Goal: Information Seeking & Learning: Compare options

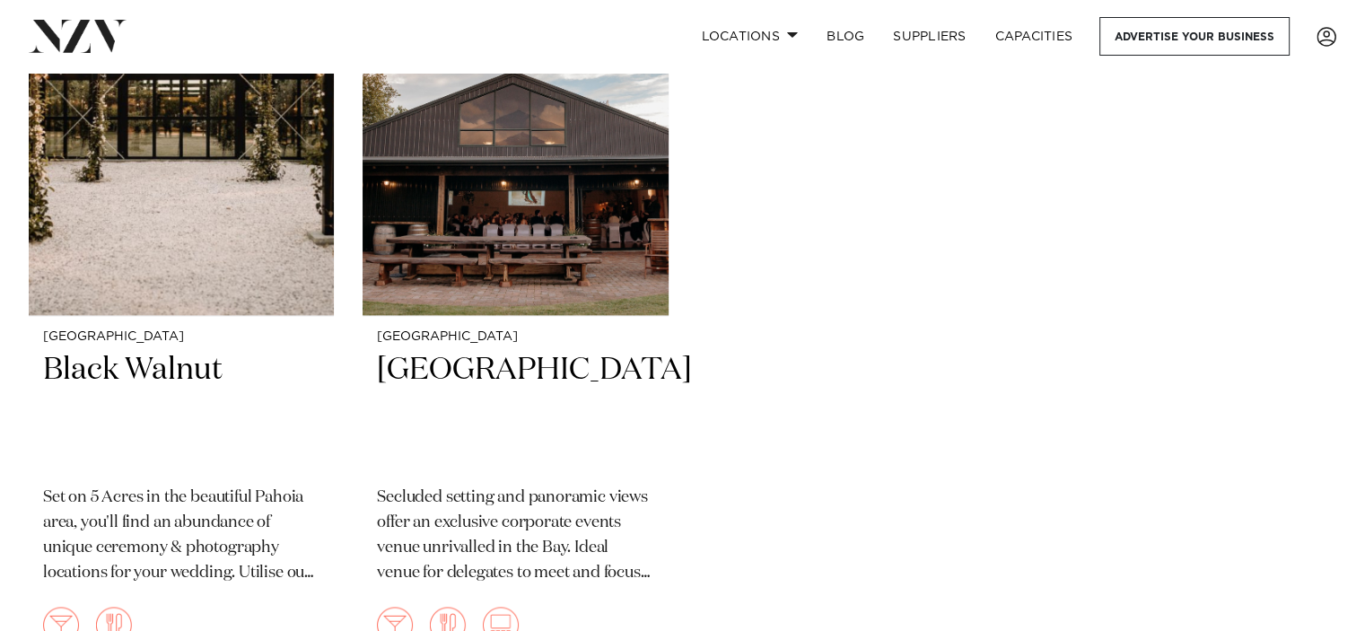
scroll to position [2458, 0]
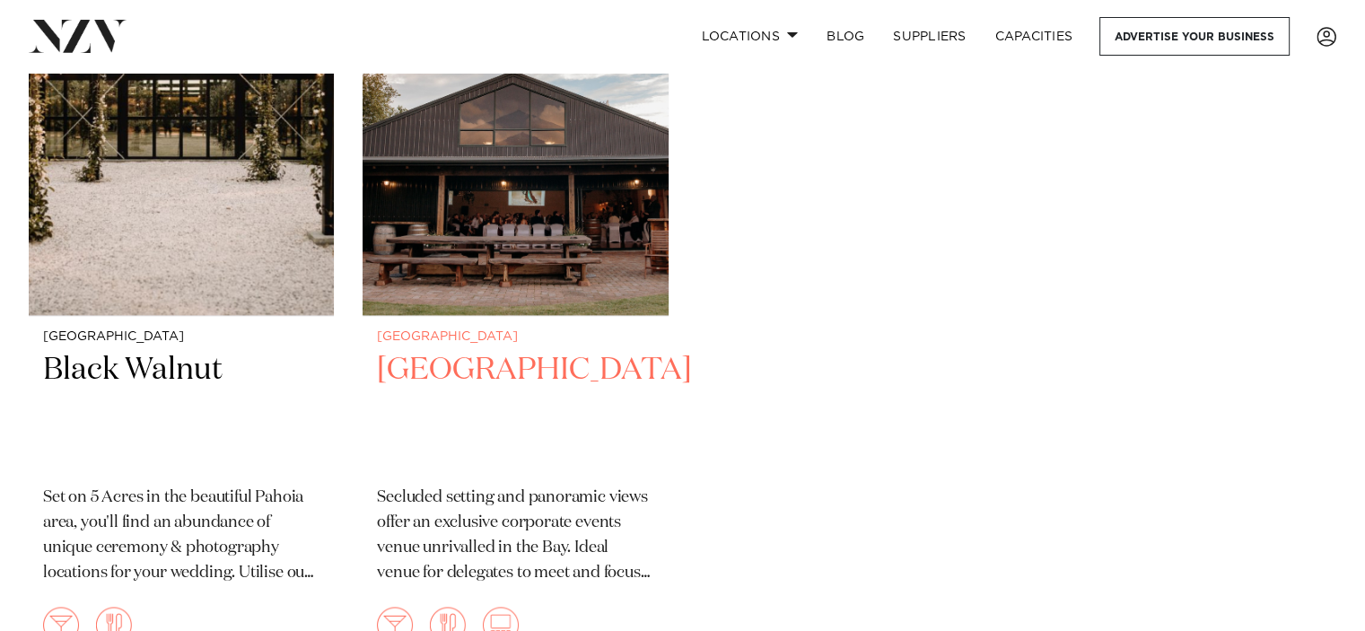
click at [463, 350] on h2 "[GEOGRAPHIC_DATA]" at bounding box center [515, 410] width 276 height 121
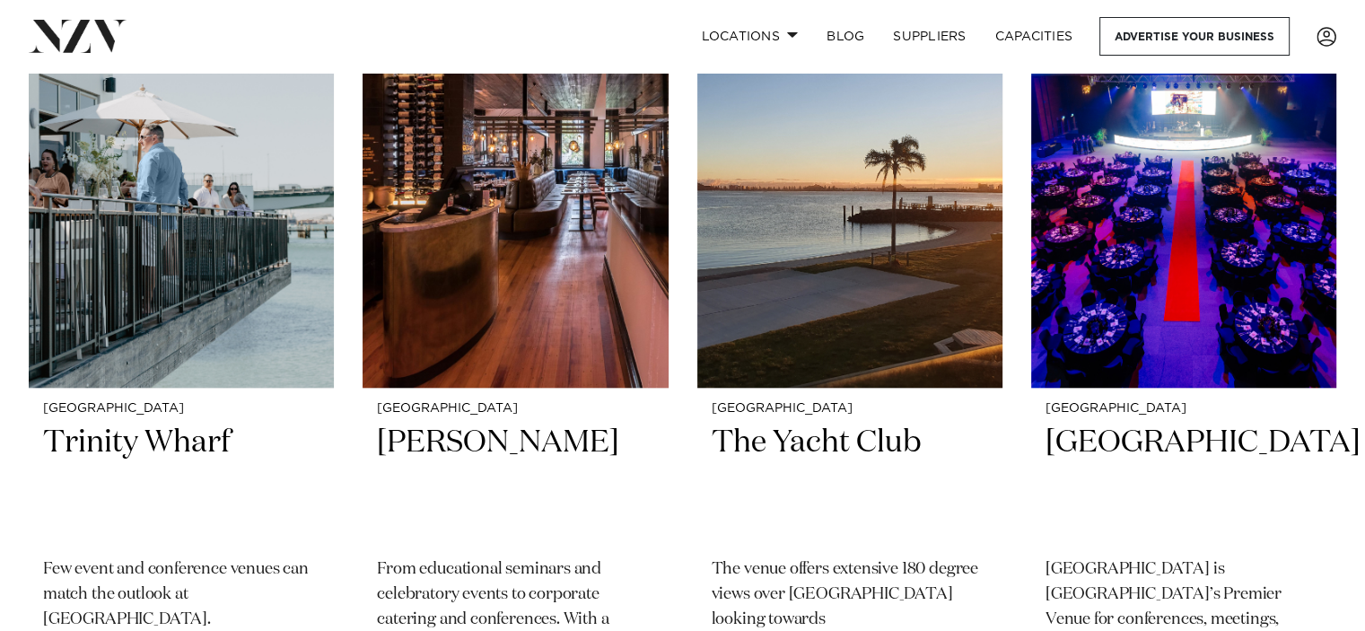
scroll to position [1587, 0]
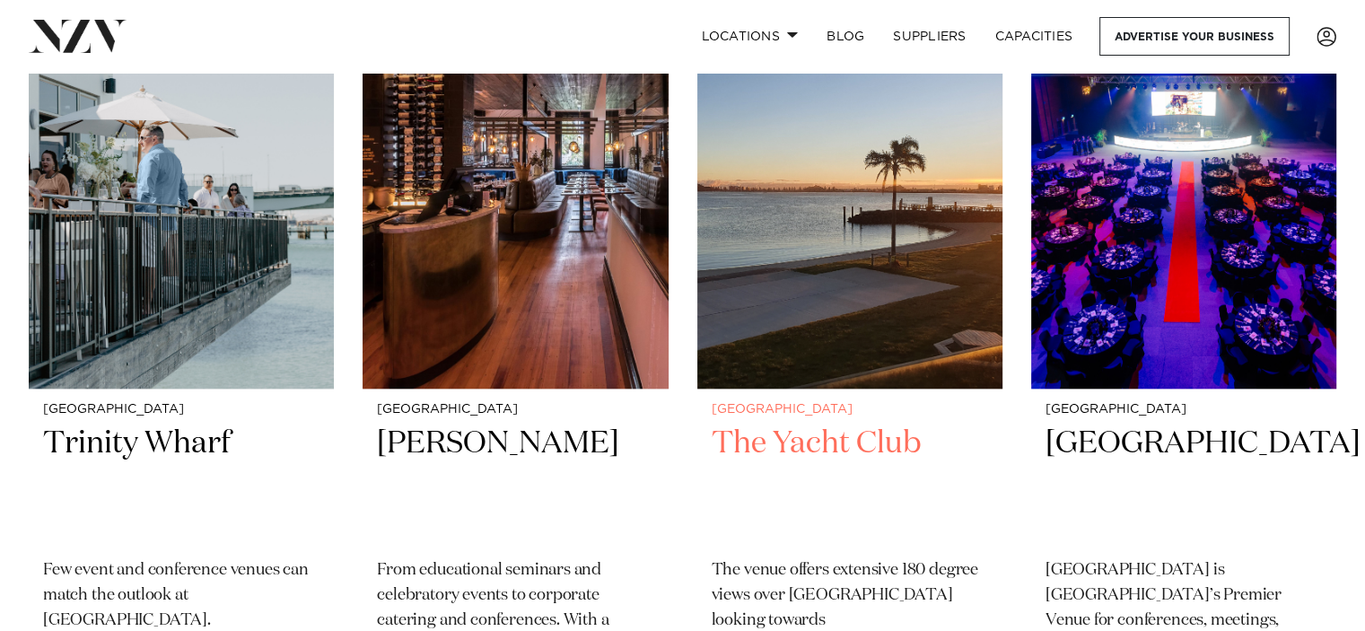
click at [768, 423] on h2 "The Yacht Club" at bounding box center [849, 483] width 276 height 121
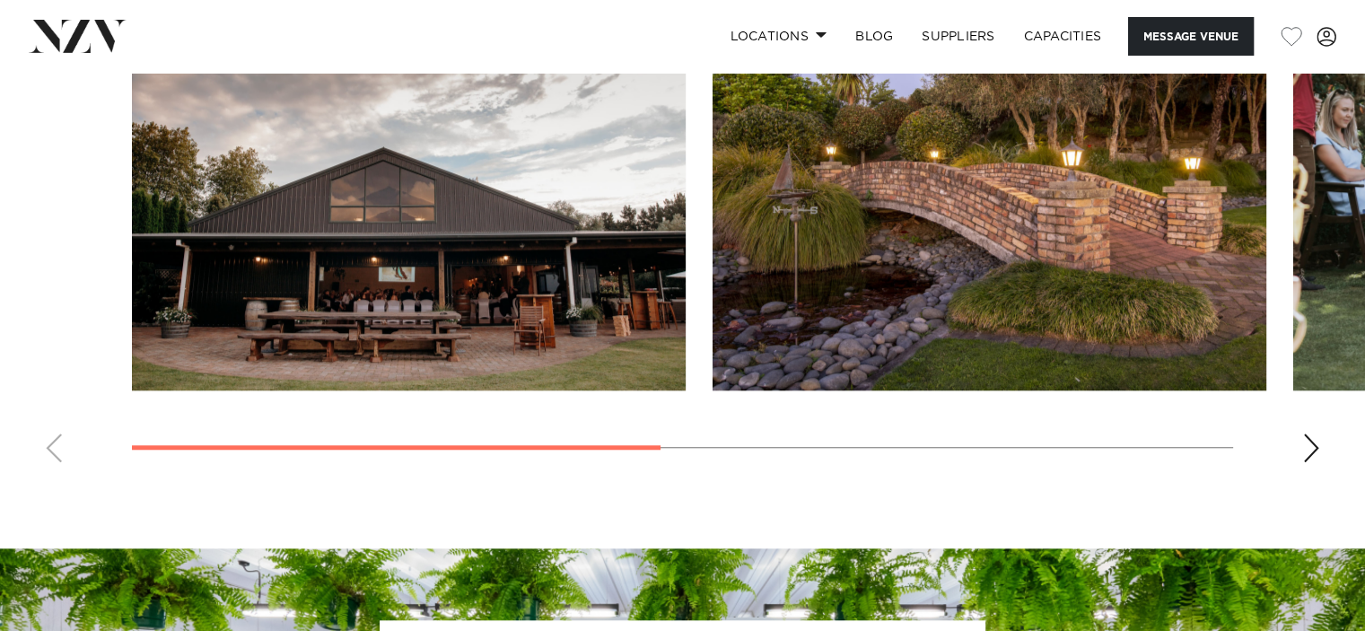
scroll to position [1443, 0]
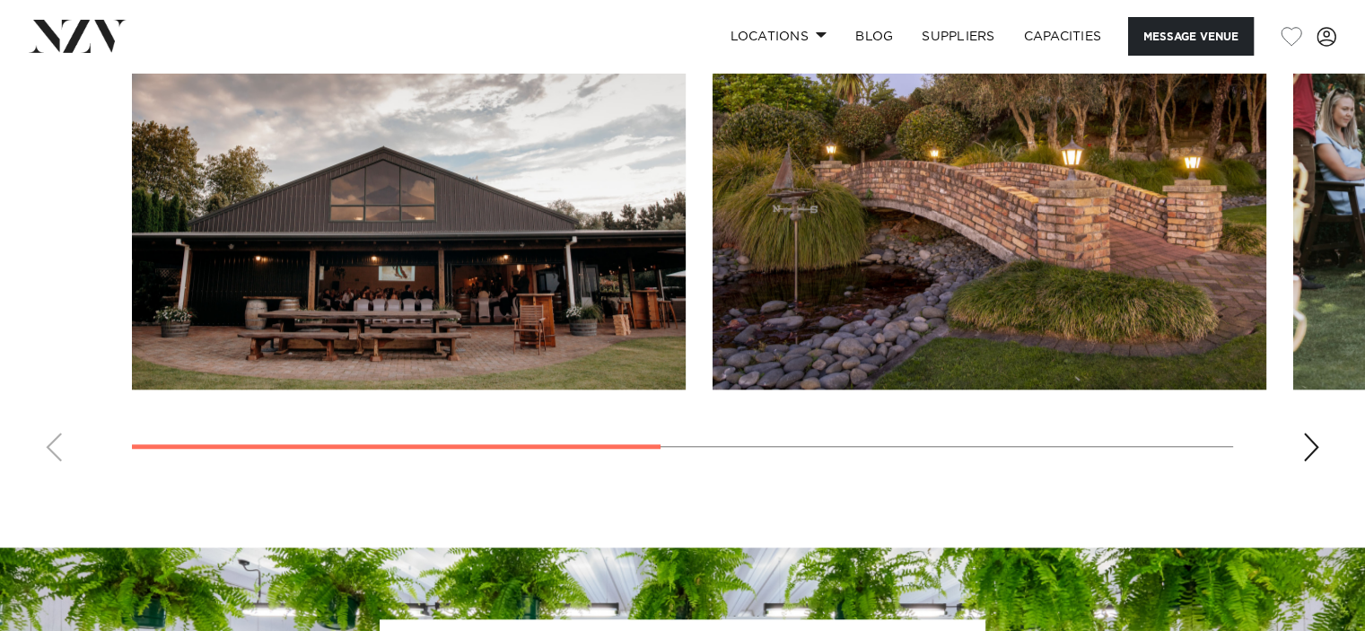
click at [1312, 451] on div "Next slide" at bounding box center [1311, 446] width 18 height 29
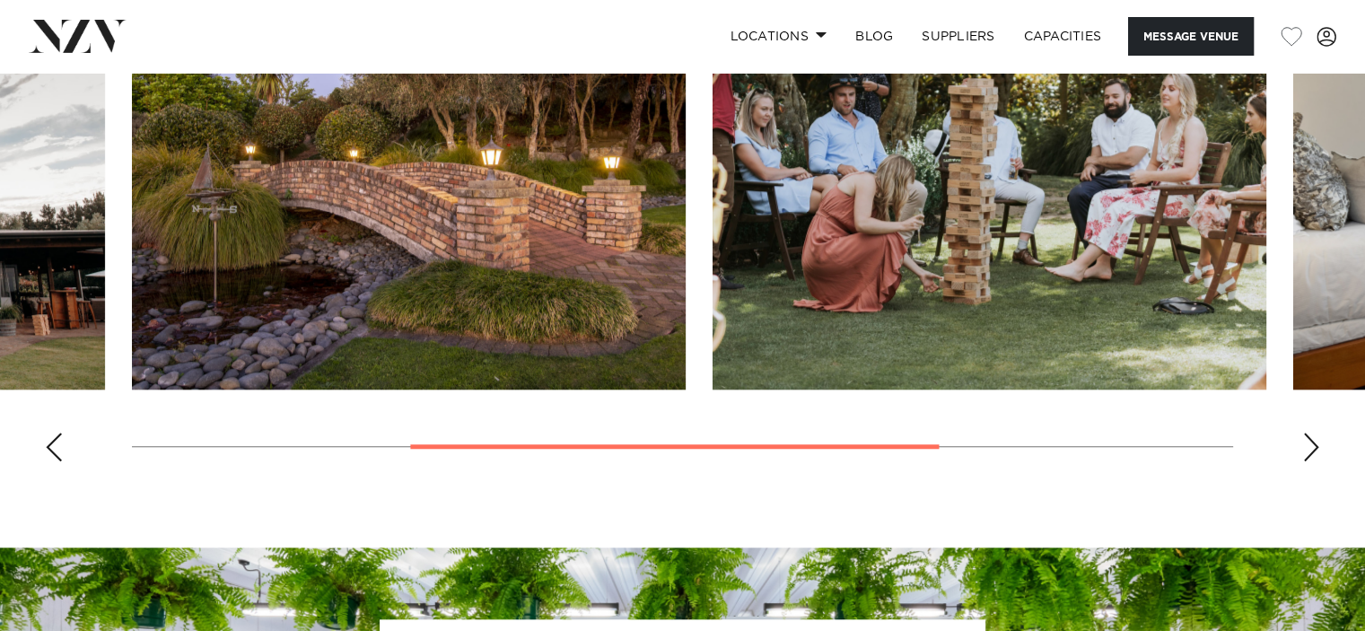
click at [1312, 451] on div "Next slide" at bounding box center [1311, 446] width 18 height 29
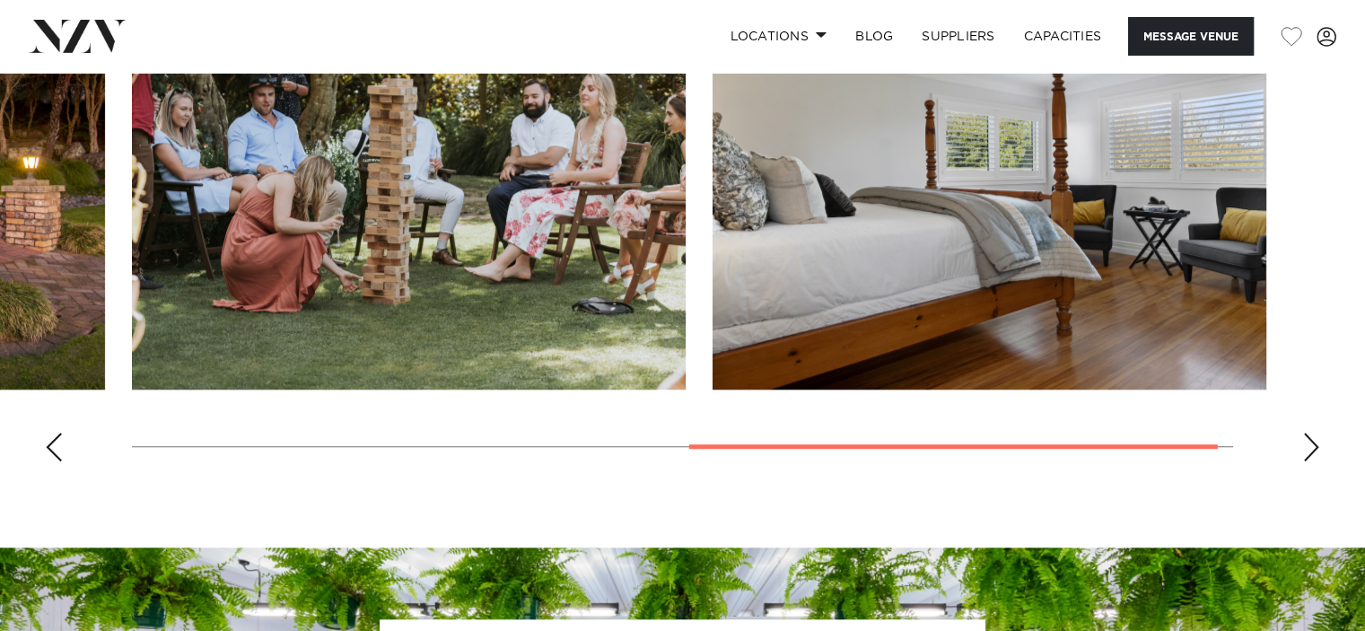
click at [1312, 451] on div "Next slide" at bounding box center [1311, 446] width 18 height 29
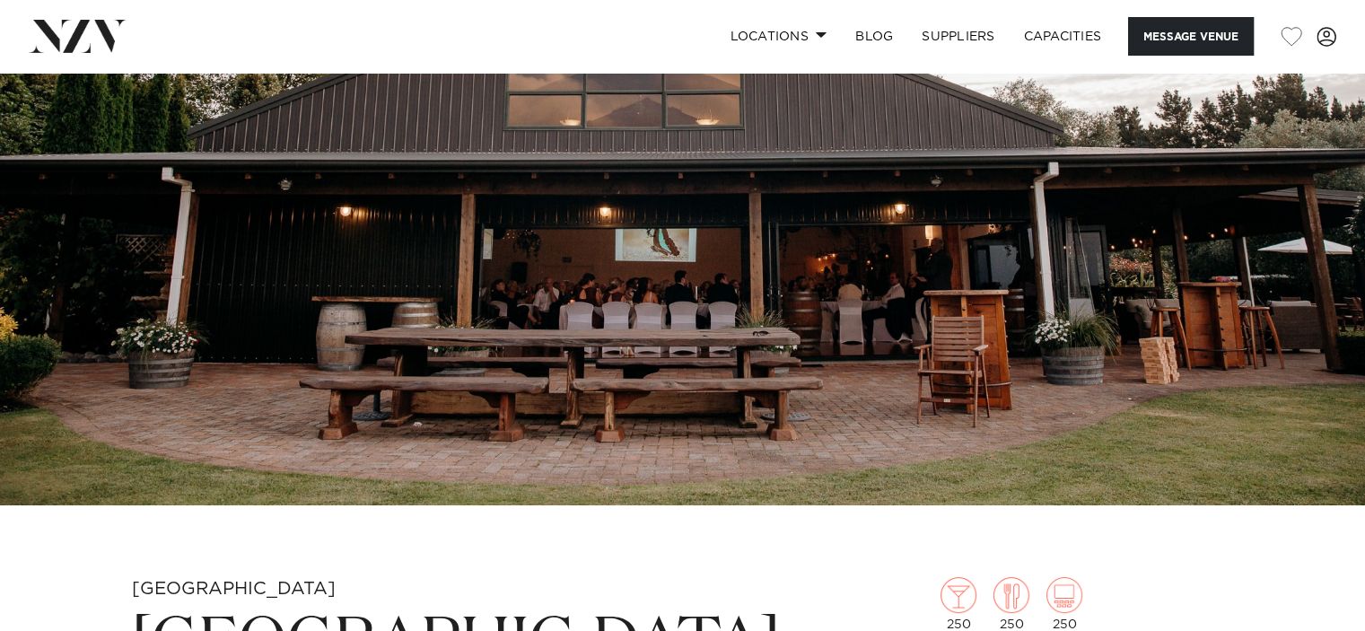
scroll to position [185, 0]
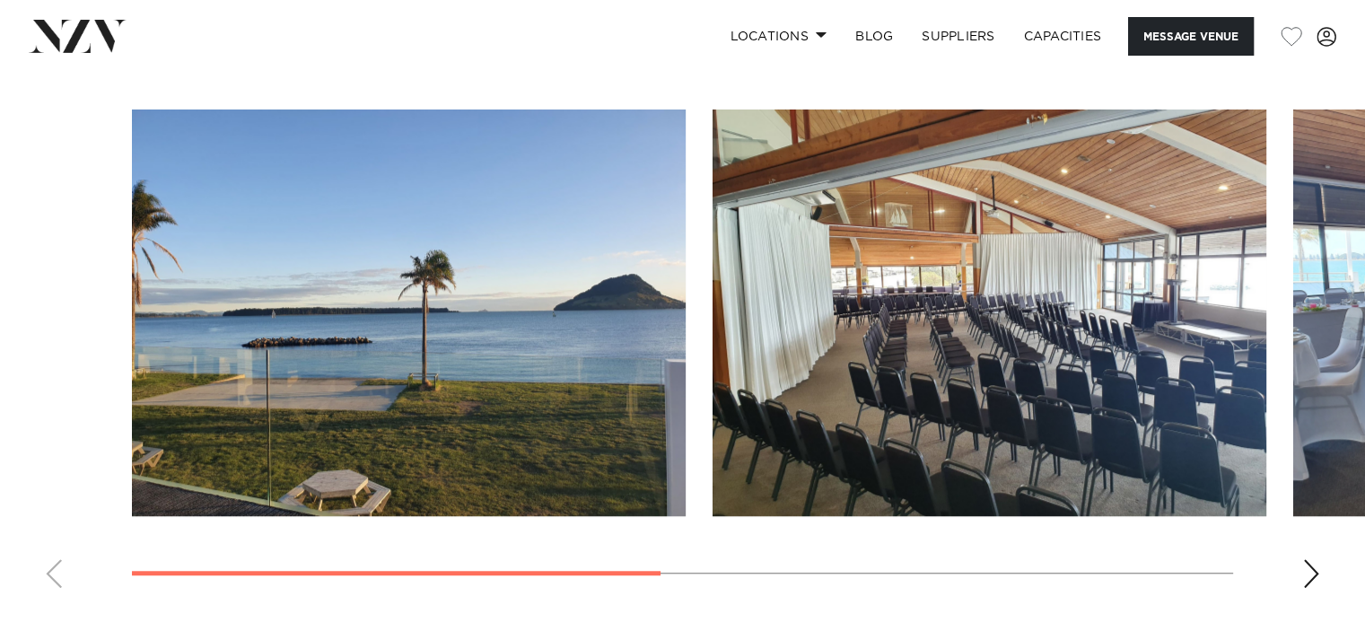
scroll to position [1382, 0]
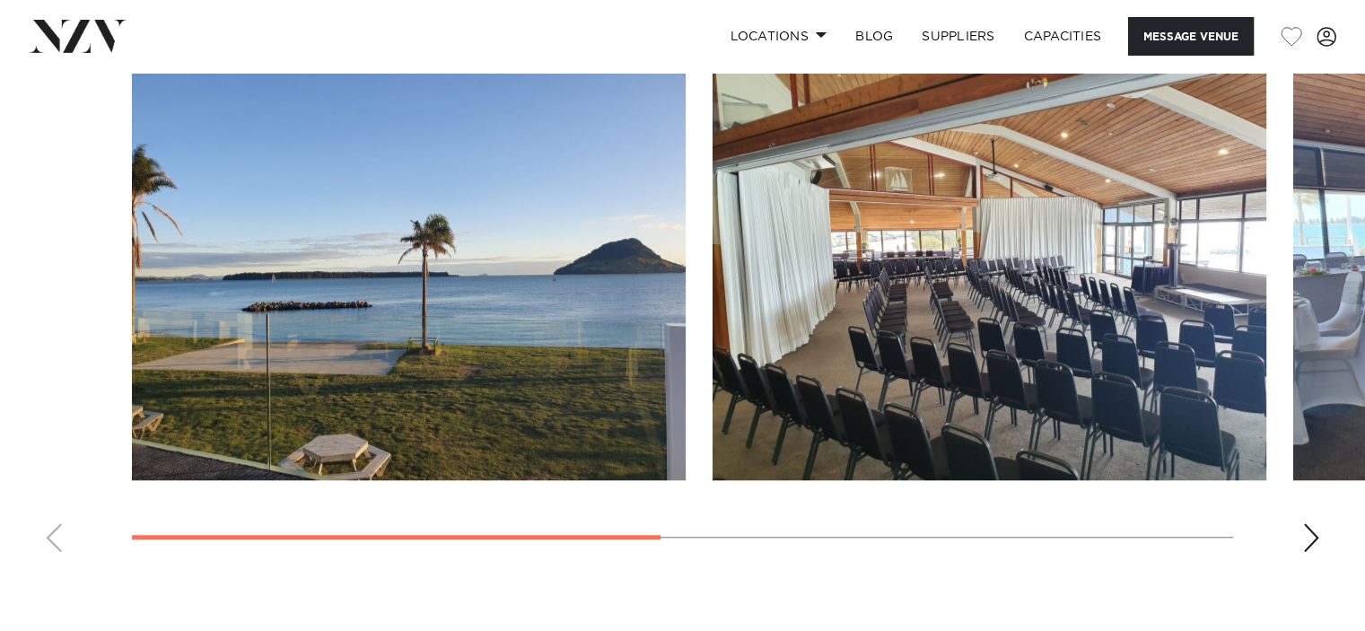
click at [1308, 537] on div "Next slide" at bounding box center [1311, 537] width 18 height 29
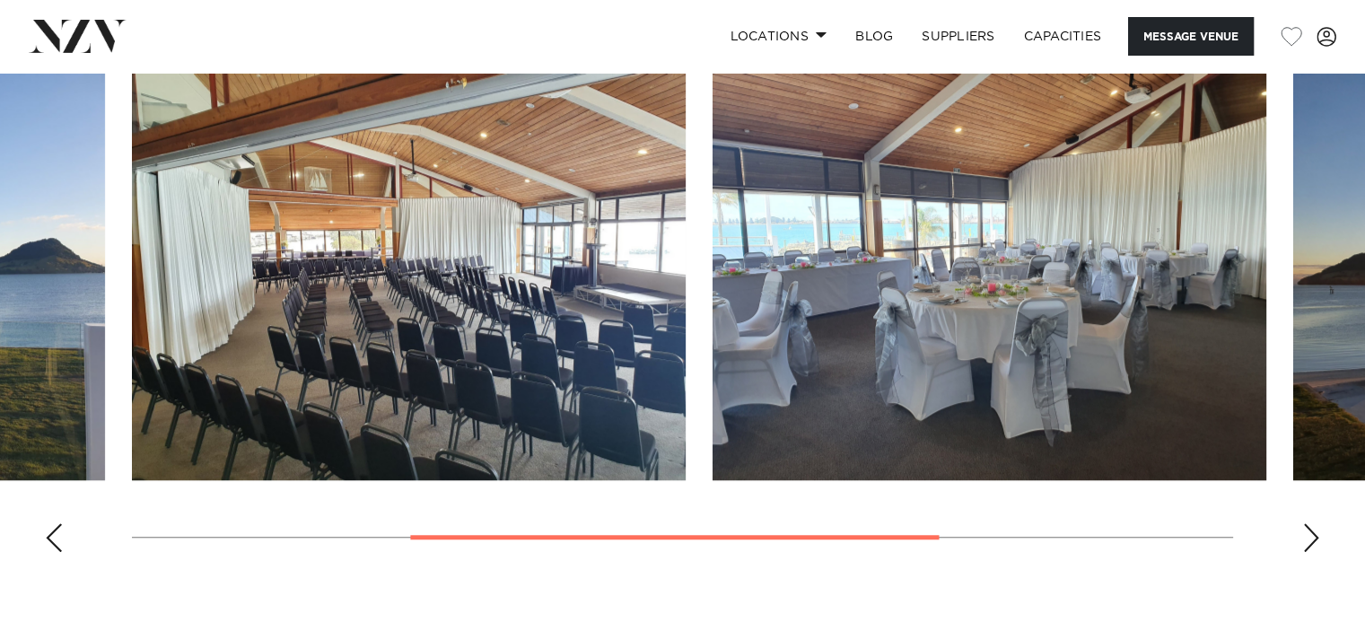
click at [1308, 537] on div "Next slide" at bounding box center [1311, 537] width 18 height 29
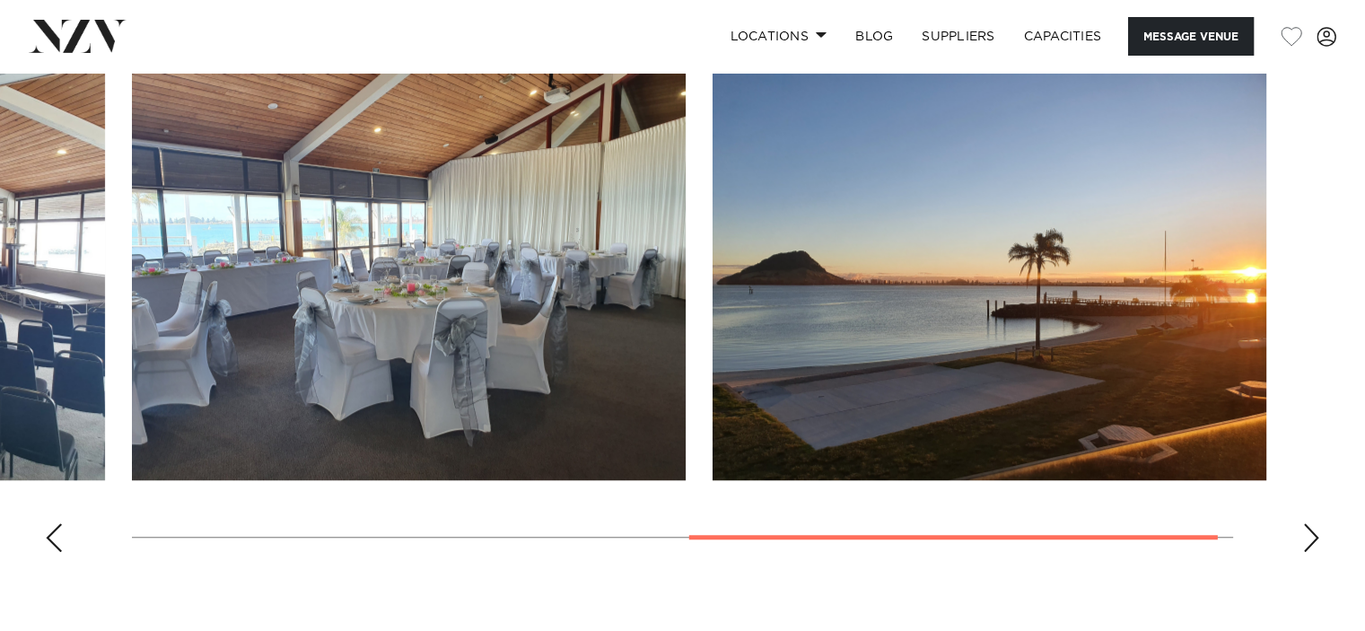
click at [1308, 537] on div "Next slide" at bounding box center [1311, 537] width 18 height 29
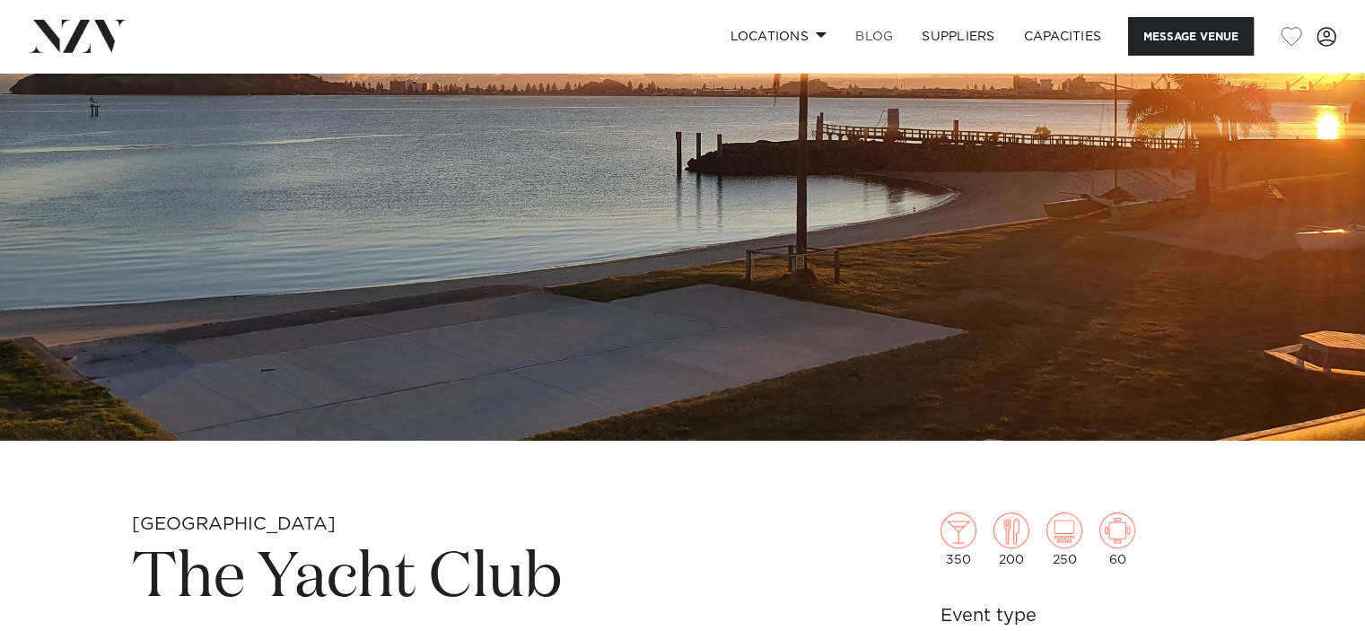
scroll to position [271, 0]
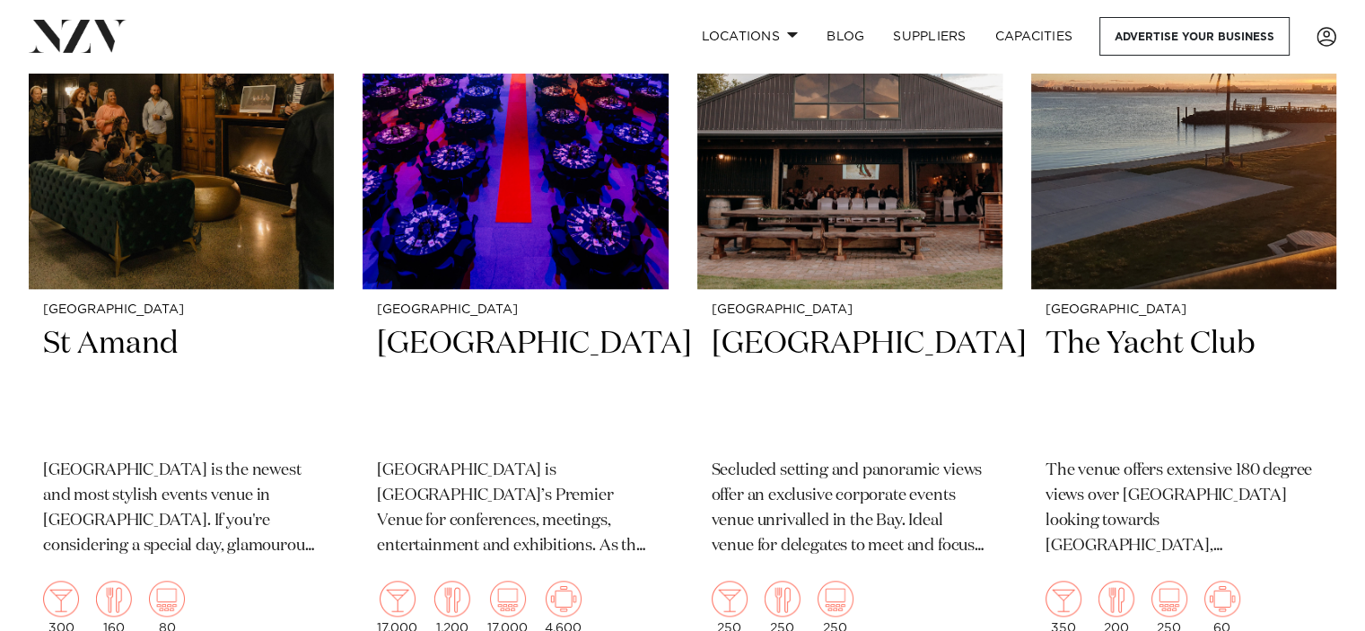
scroll to position [1686, 0]
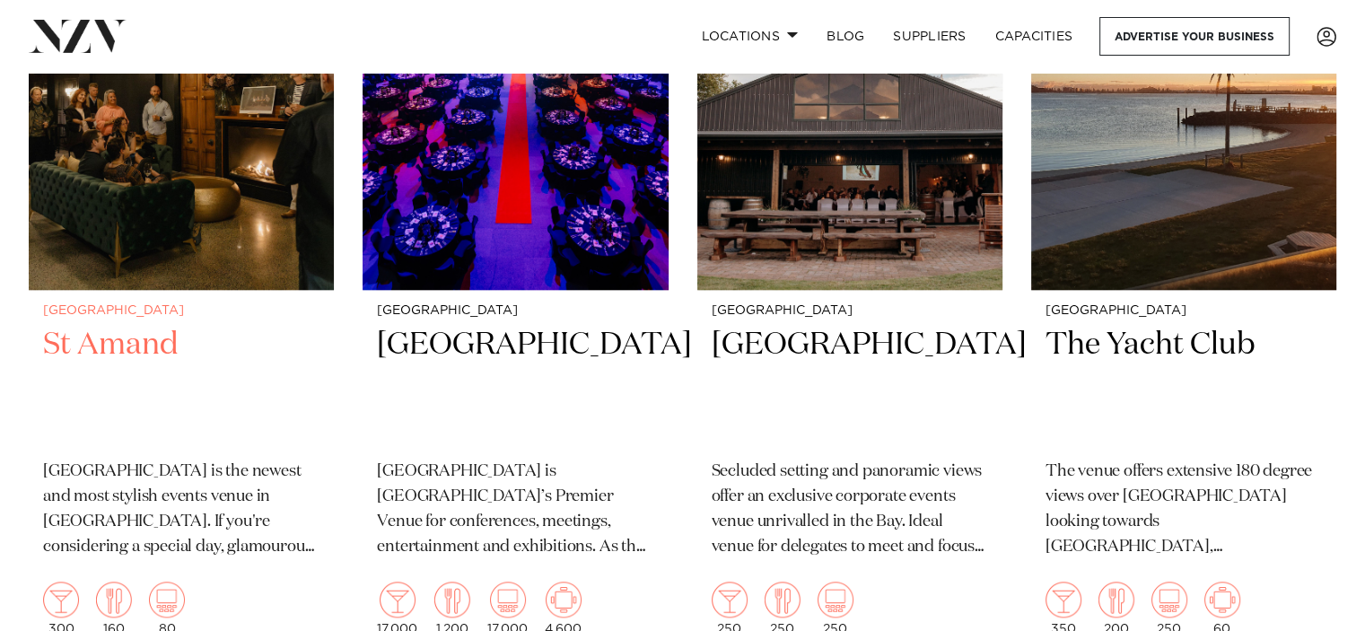
click at [149, 325] on h2 "St Amand" at bounding box center [181, 385] width 276 height 121
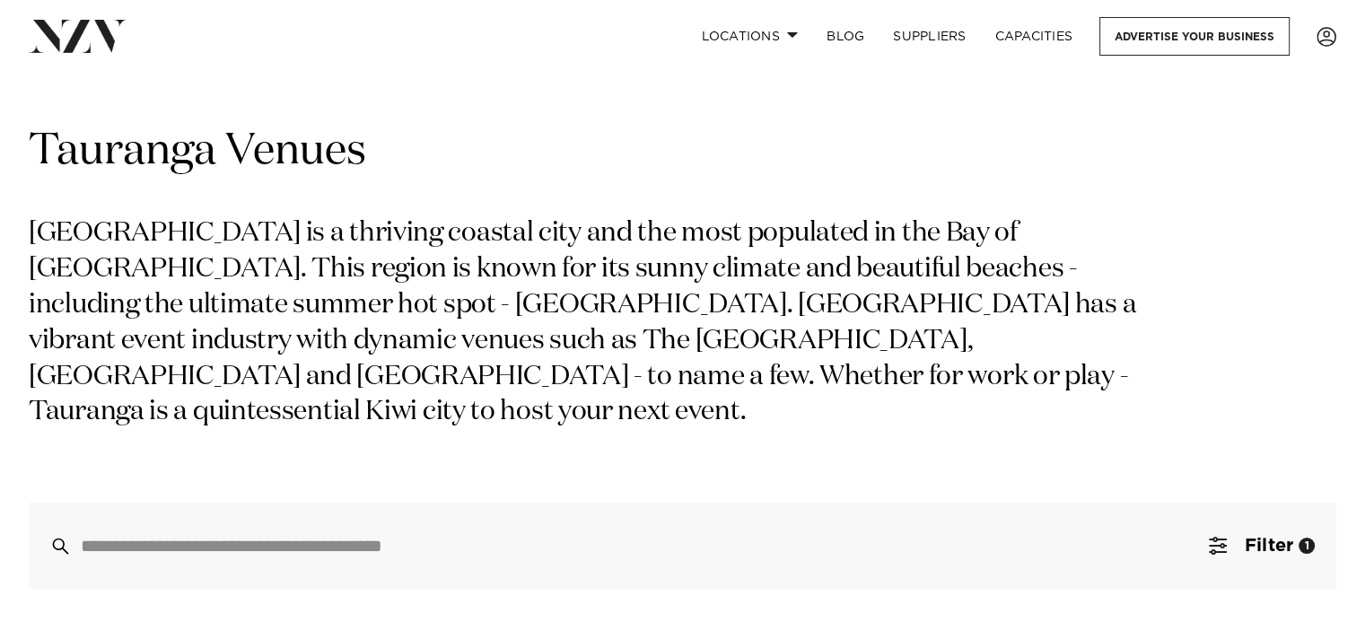
scroll to position [0, 0]
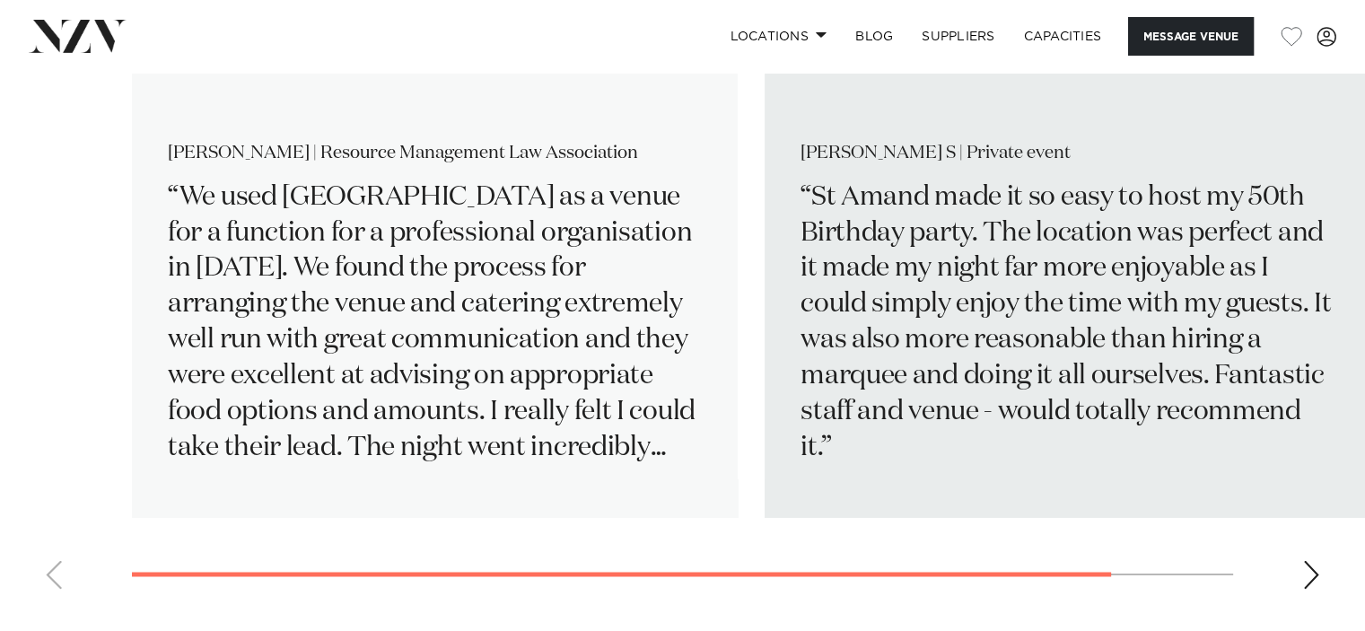
scroll to position [2862, 0]
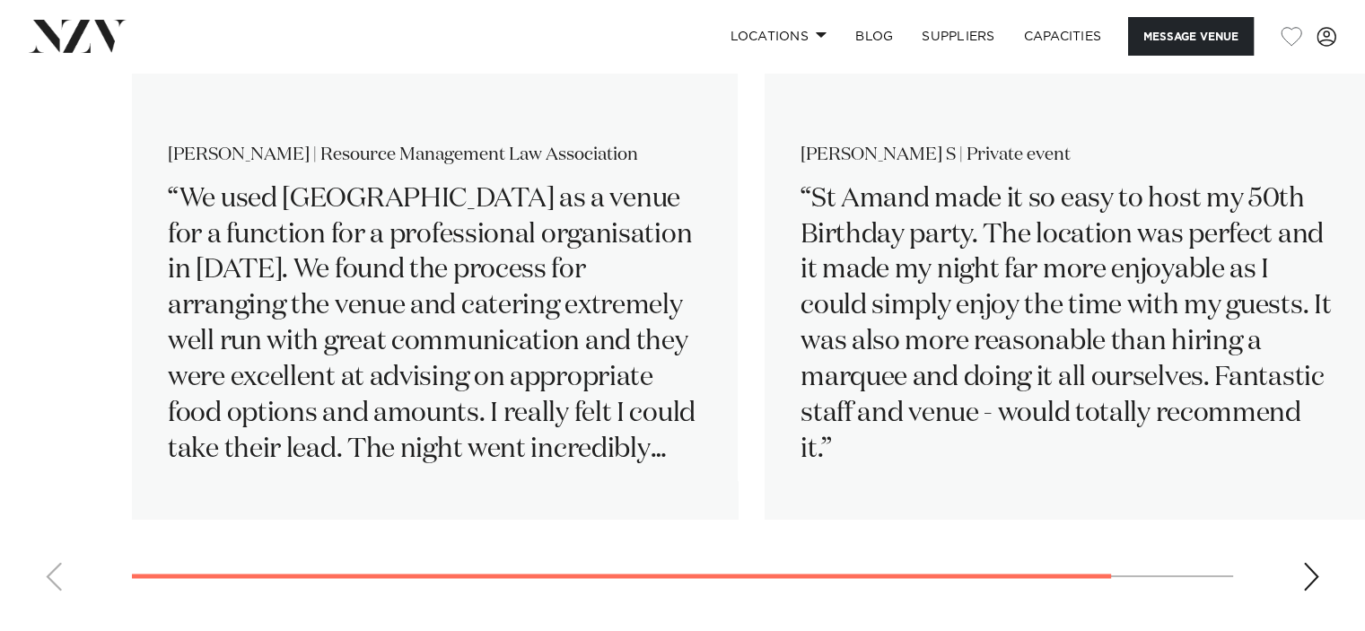
click at [1306, 590] on div "Next slide" at bounding box center [1311, 576] width 18 height 29
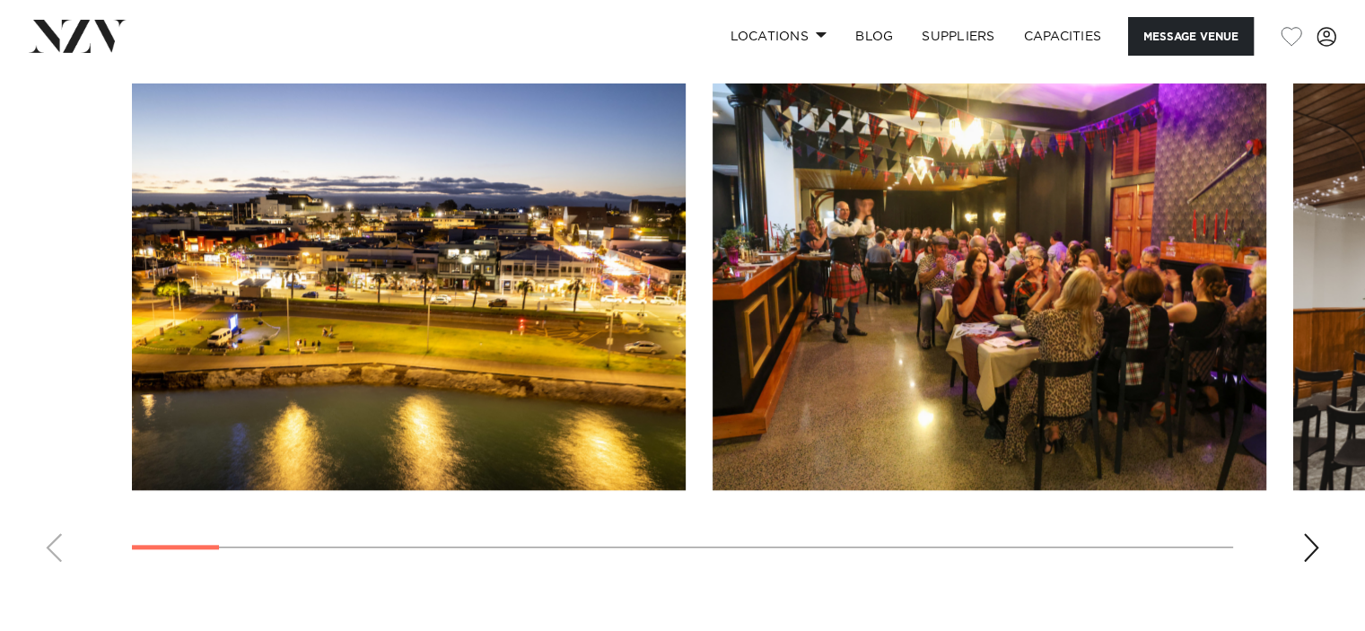
scroll to position [1804, 0]
click at [1310, 555] on div "Next slide" at bounding box center [1311, 546] width 18 height 29
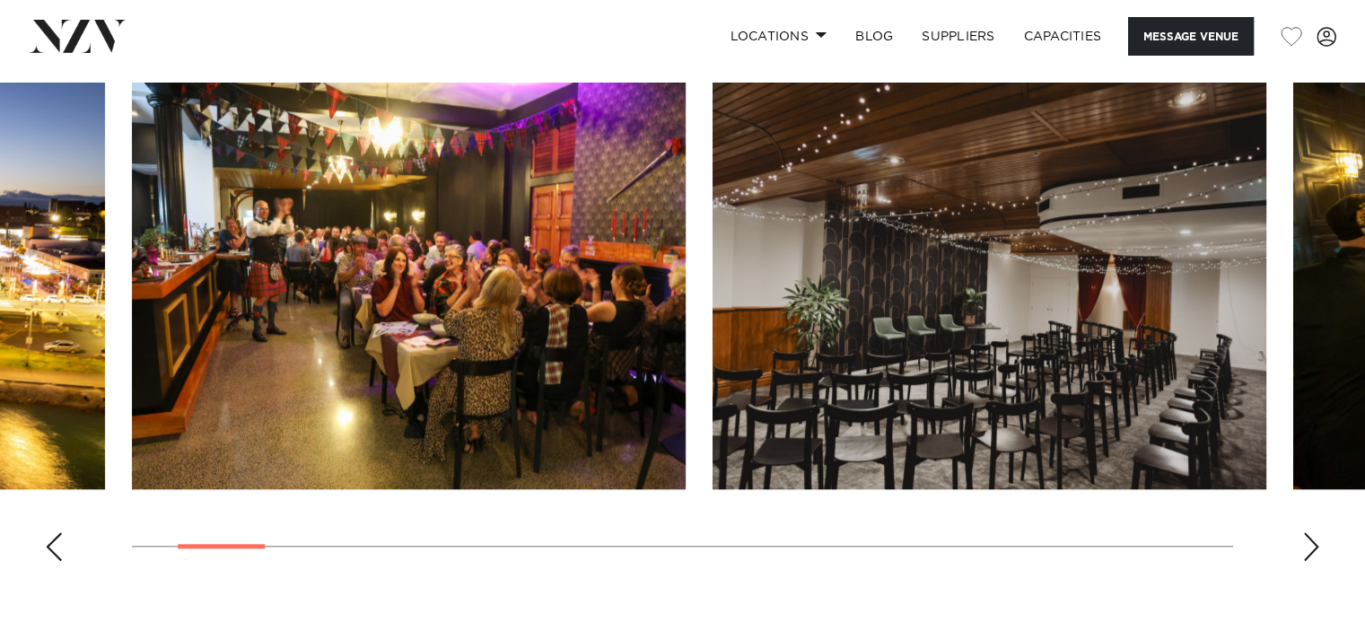
click at [1310, 555] on div "Next slide" at bounding box center [1311, 546] width 18 height 29
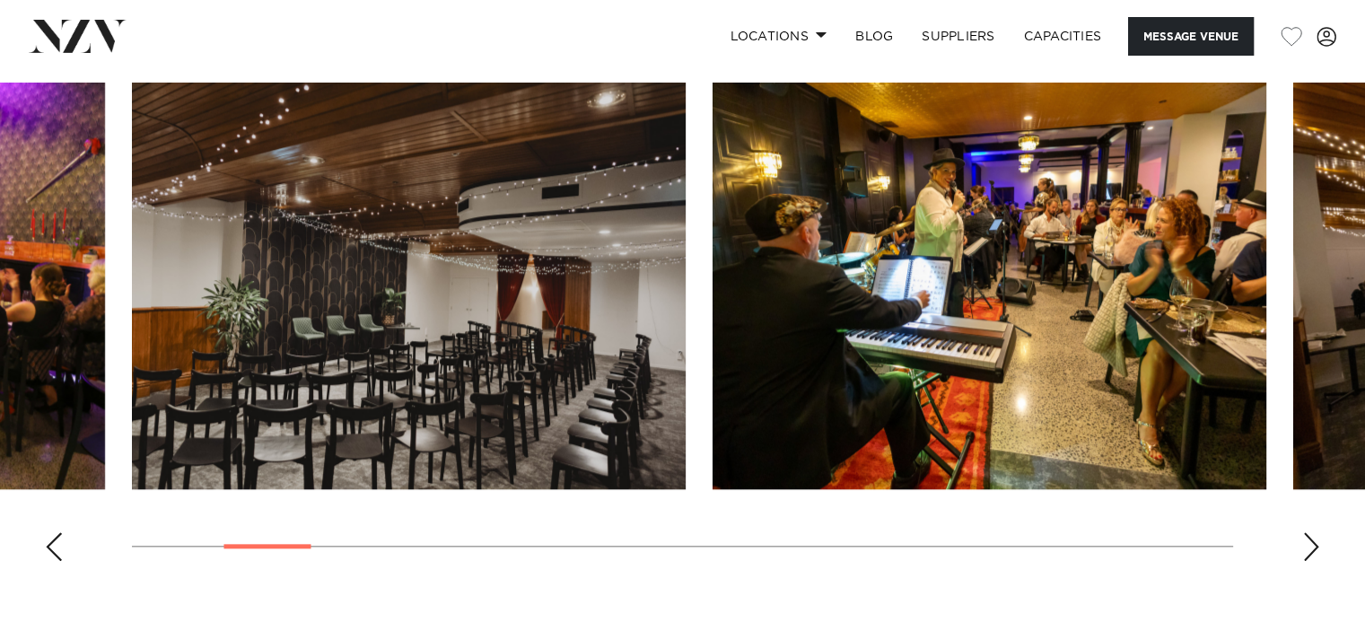
click at [1310, 555] on div "Next slide" at bounding box center [1311, 546] width 18 height 29
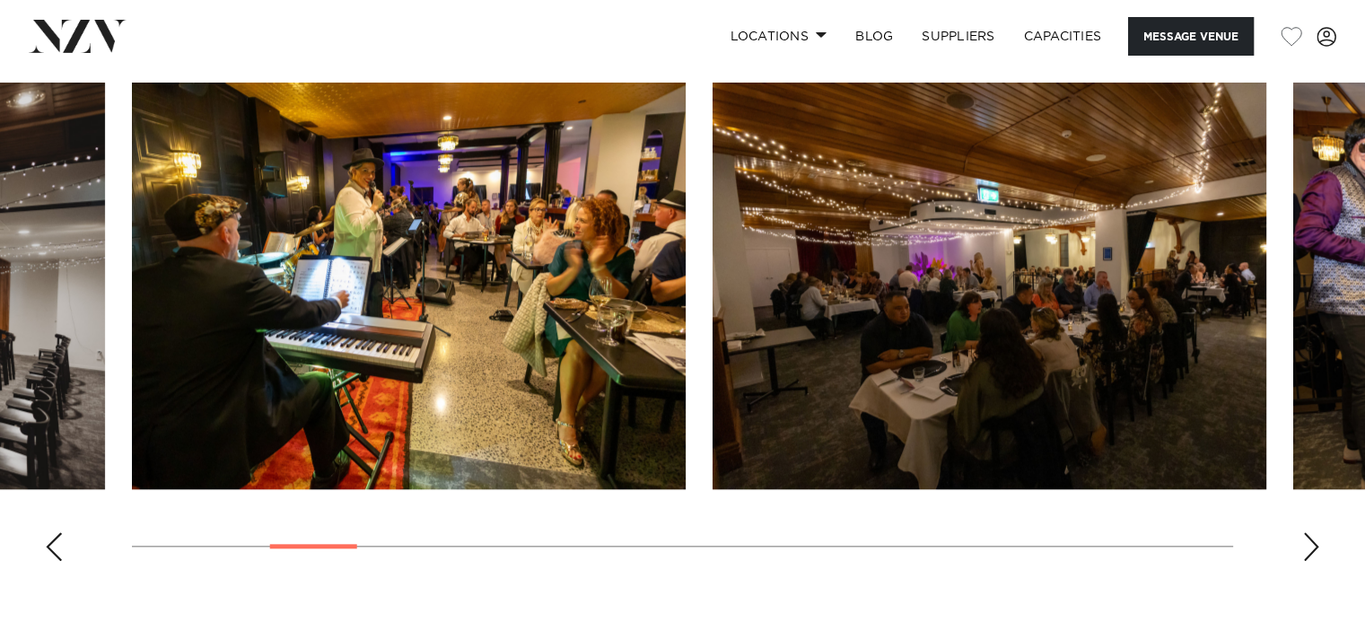
click at [1310, 555] on div "Next slide" at bounding box center [1311, 546] width 18 height 29
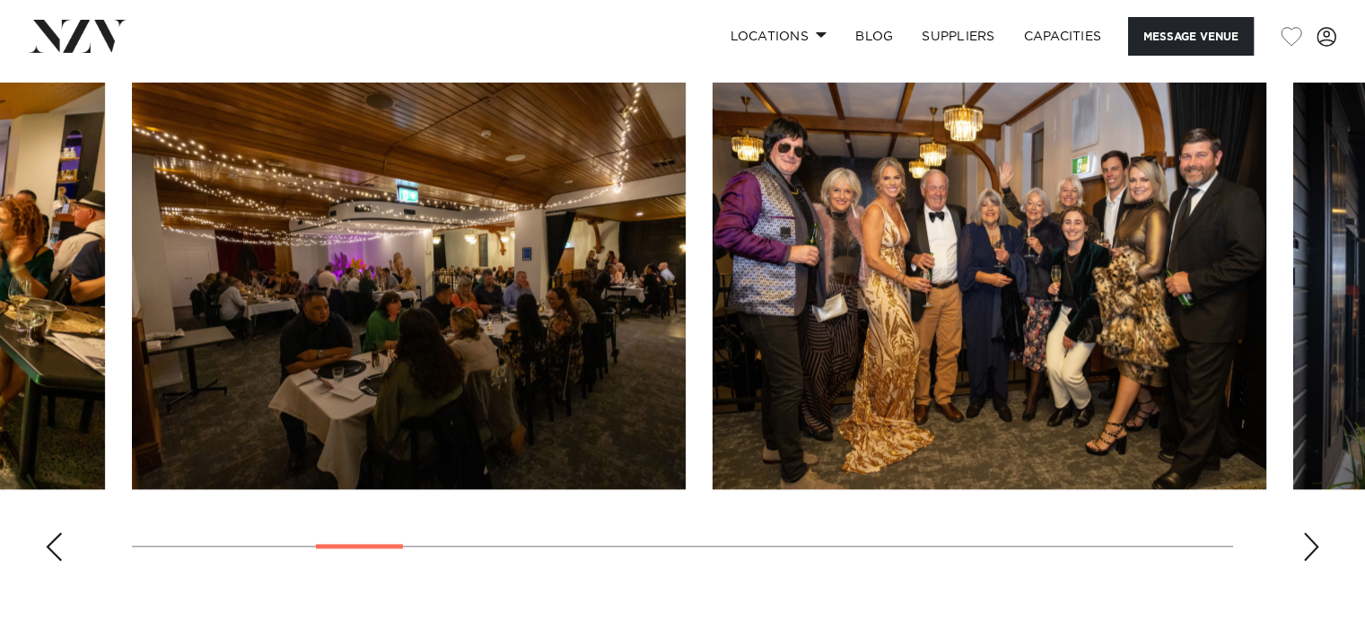
click at [1310, 555] on div "Next slide" at bounding box center [1311, 546] width 18 height 29
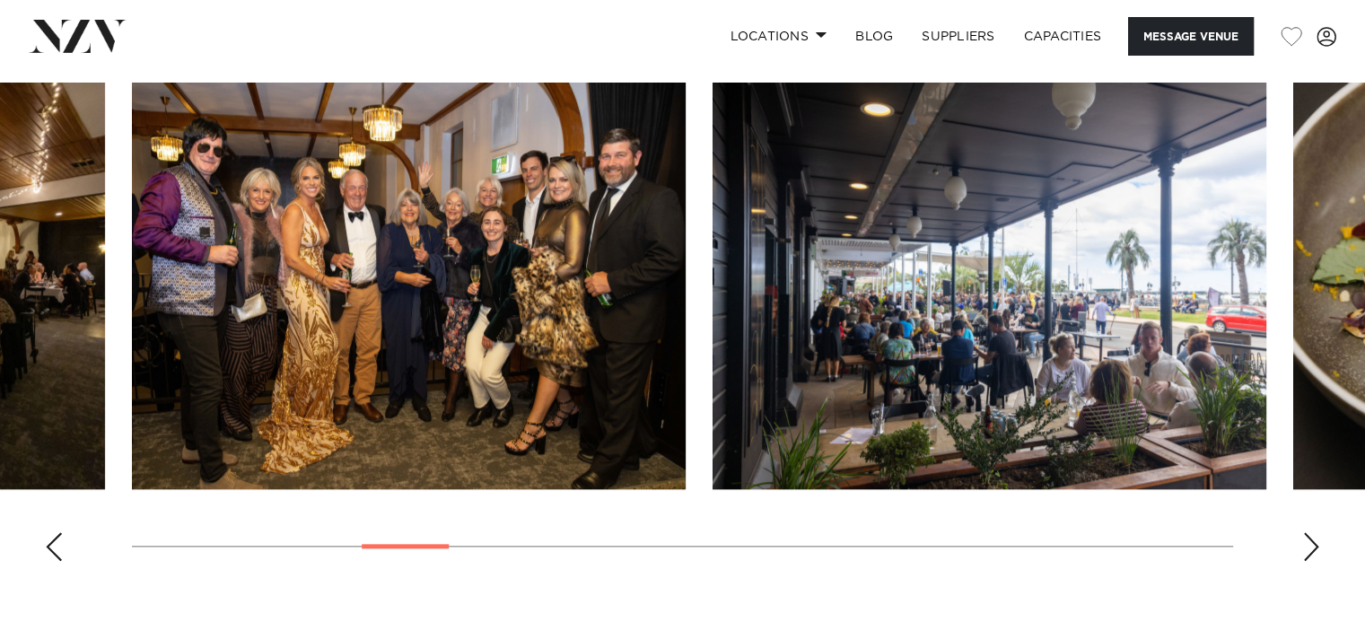
click at [1310, 555] on div "Next slide" at bounding box center [1311, 546] width 18 height 29
